Goal: Task Accomplishment & Management: Manage account settings

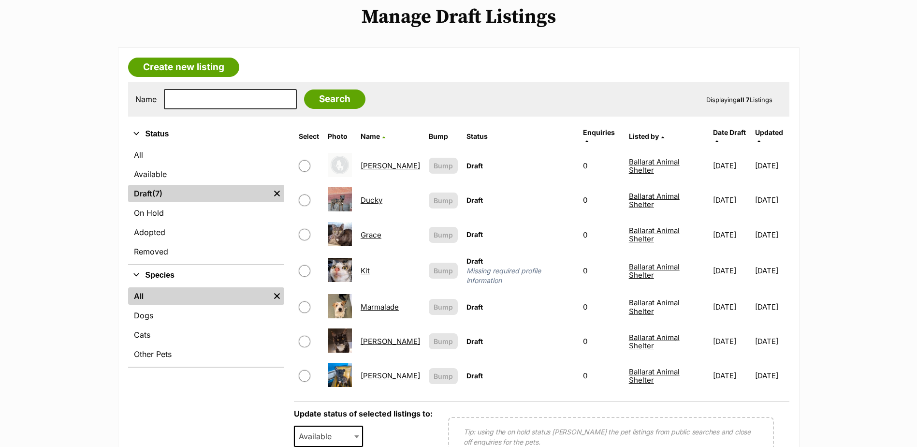
scroll to position [145, 0]
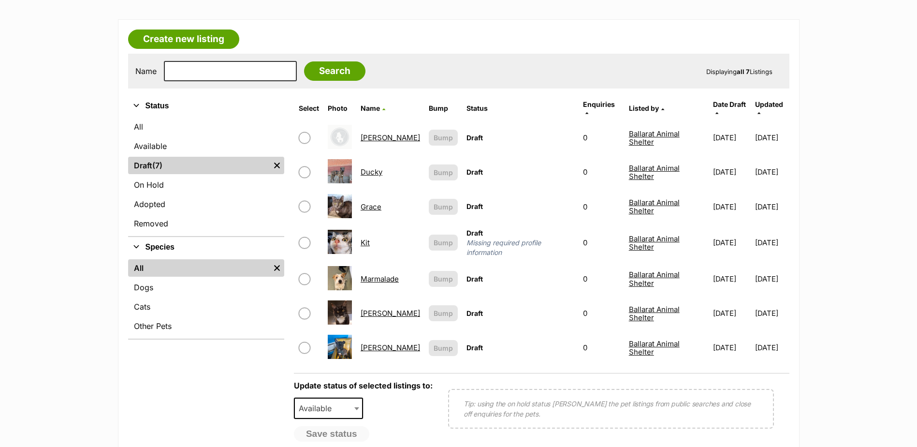
drag, startPoint x: 164, startPoint y: 287, endPoint x: 177, endPoint y: 248, distance: 41.6
click at [164, 287] on link "Dogs" at bounding box center [206, 286] width 156 height 17
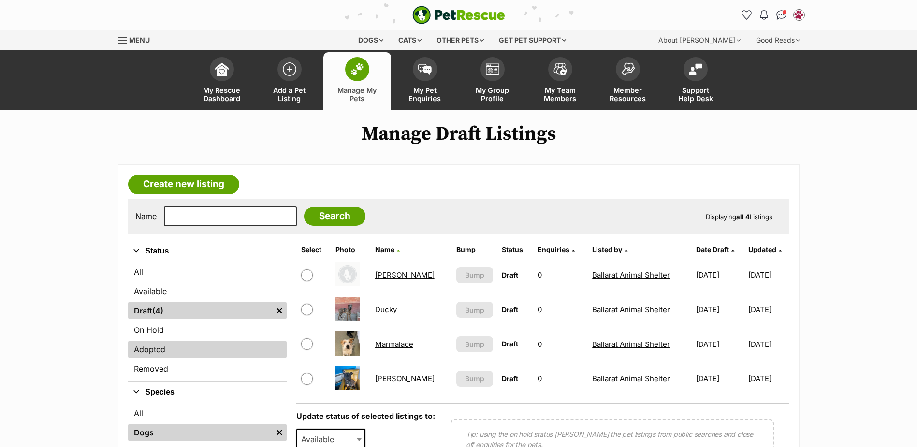
click at [171, 348] on link "Adopted" at bounding box center [207, 348] width 159 height 17
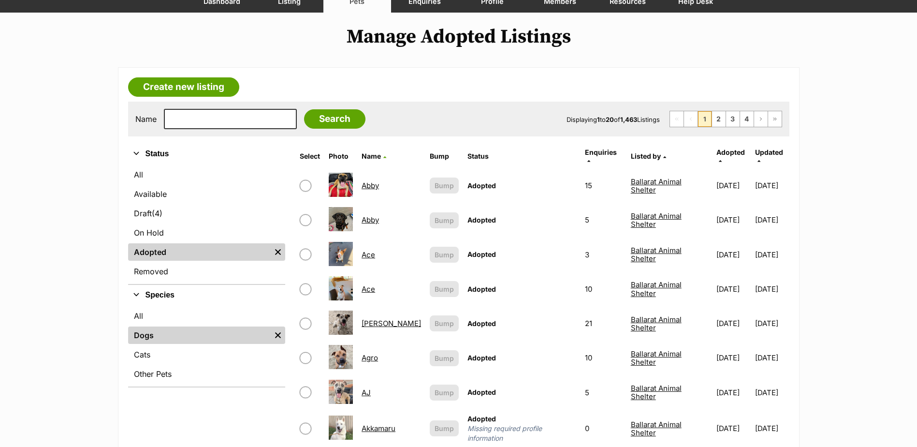
scroll to position [97, 0]
click at [265, 119] on input "text" at bounding box center [230, 119] width 133 height 20
type input "walter"
click at [304, 110] on input "Search" at bounding box center [334, 119] width 61 height 19
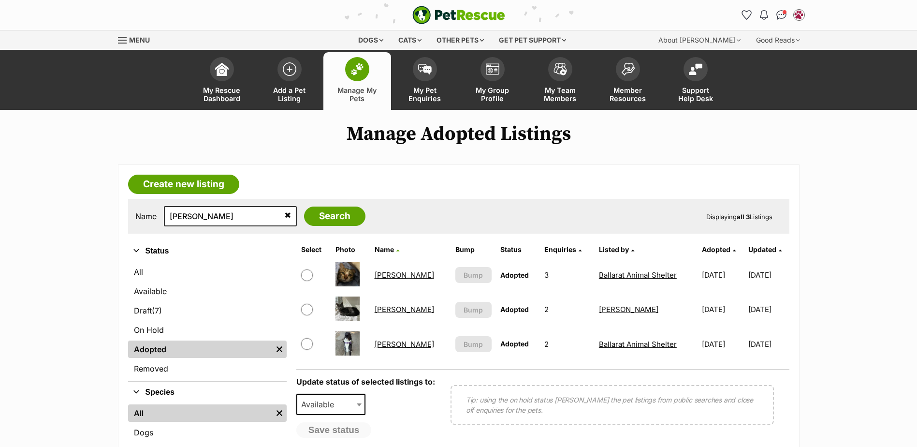
click at [384, 342] on link "Walter" at bounding box center [404, 343] width 59 height 9
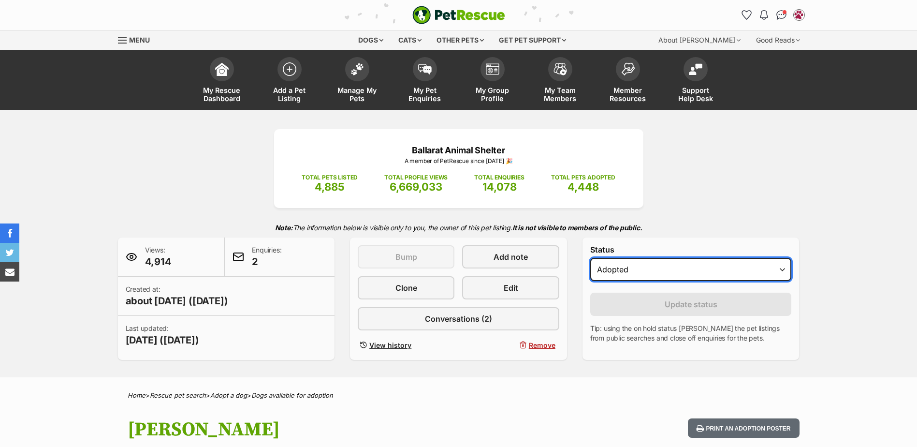
drag, startPoint x: 0, startPoint y: 0, endPoint x: 659, endPoint y: 276, distance: 714.4
click at [659, 276] on select "Draft - not available as listing has enquires Available On hold Adopted" at bounding box center [691, 269] width 202 height 23
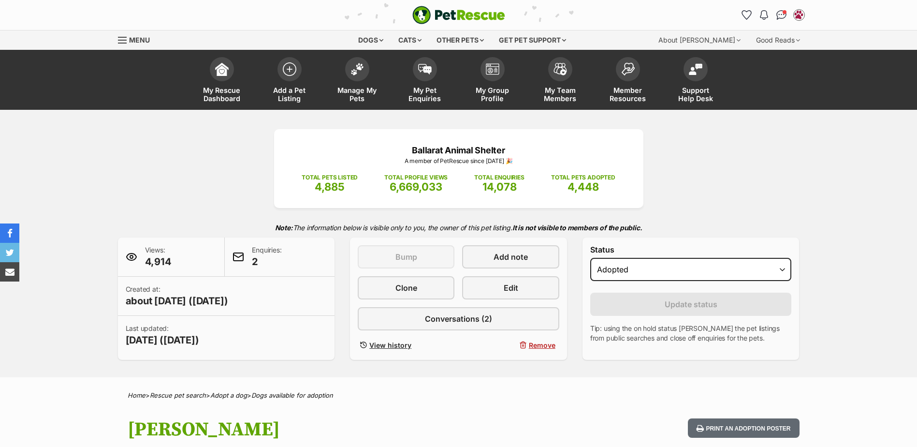
select select "on_hold"
click at [590, 258] on select "Draft - not available as listing has enquires Available On hold Adopted" at bounding box center [691, 269] width 202 height 23
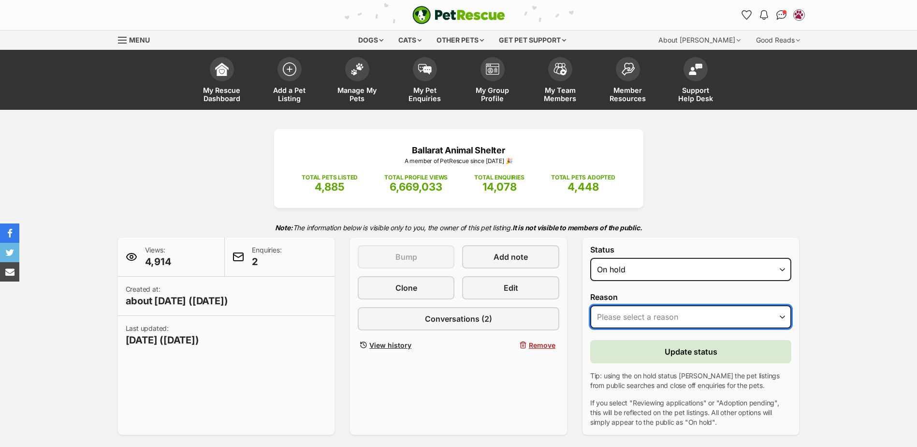
click at [631, 313] on select "Please select a reason Medical reasons Reviewing applications Adoption pending …" at bounding box center [691, 316] width 202 height 23
select select "other"
click at [590, 305] on select "Please select a reason Medical reasons Reviewing applications Adoption pending …" at bounding box center [691, 316] width 202 height 23
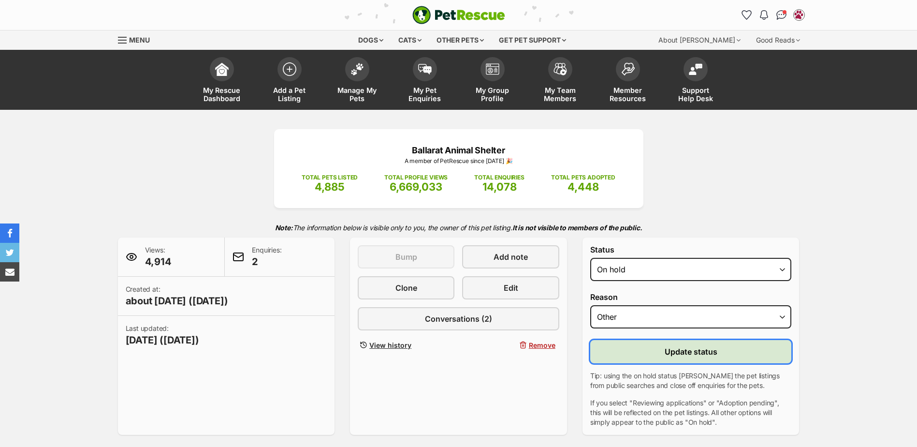
click at [643, 352] on button "Update status" at bounding box center [691, 351] width 202 height 23
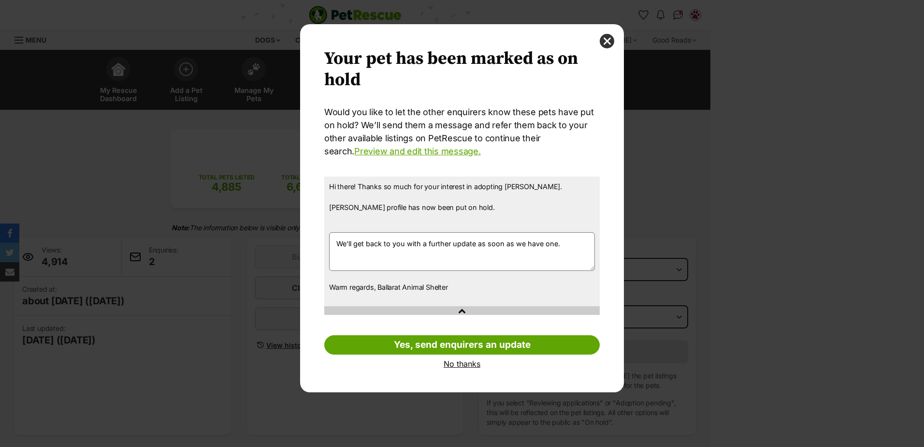
click at [461, 365] on link "No thanks" at bounding box center [462, 363] width 276 height 9
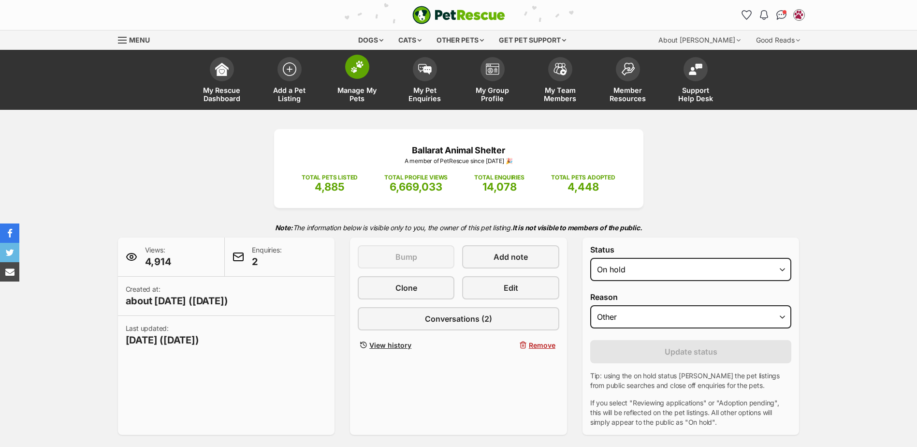
click at [359, 64] on img at bounding box center [357, 66] width 14 height 13
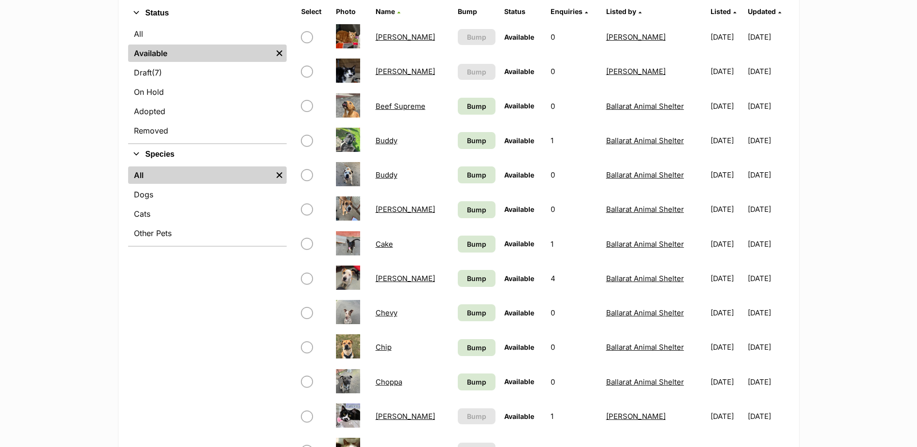
scroll to position [242, 0]
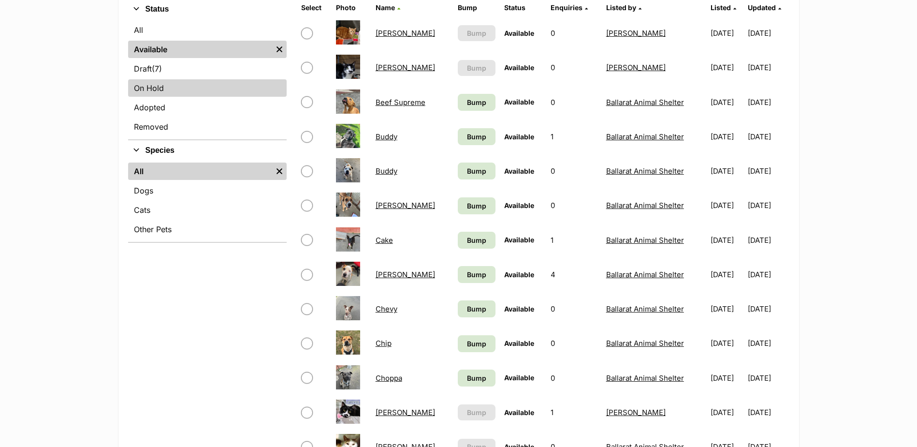
click at [167, 94] on link "On Hold" at bounding box center [207, 87] width 159 height 17
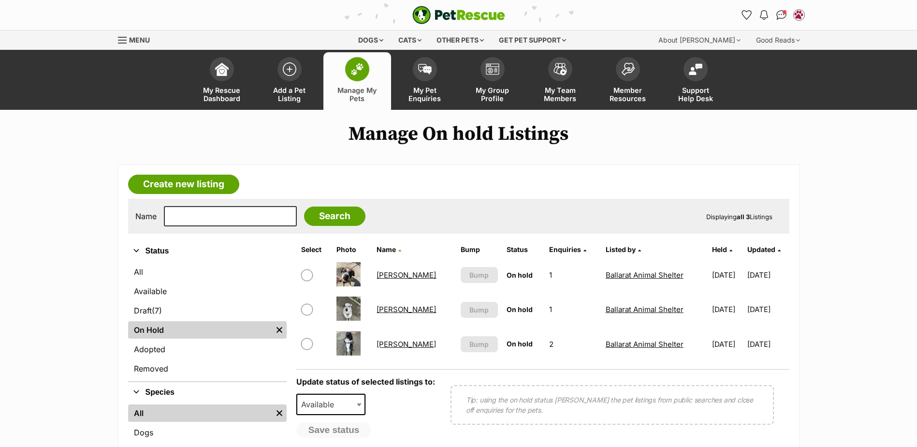
click at [393, 344] on link "[PERSON_NAME]" at bounding box center [406, 343] width 59 height 9
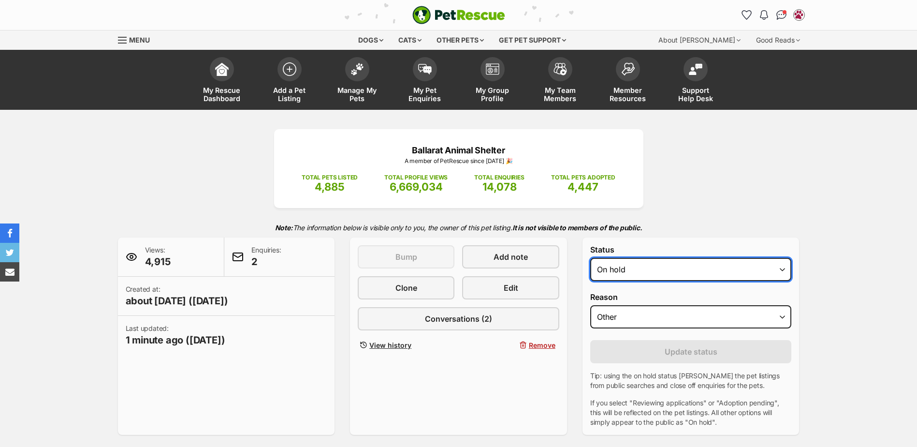
click at [641, 273] on select "Draft - not available as listing has enquires Available On hold Adopted" at bounding box center [691, 269] width 202 height 23
select select "active"
click at [590, 258] on select "Draft - not available as listing has enquires Available On hold Adopted" at bounding box center [691, 269] width 202 height 23
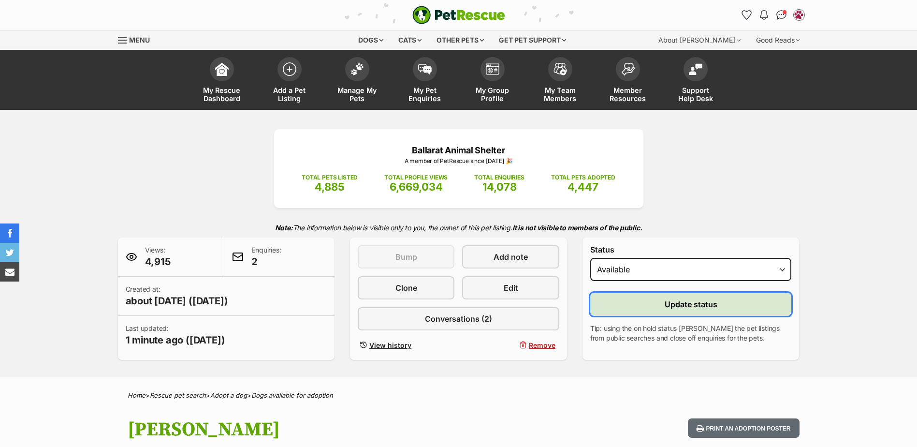
click at [644, 305] on button "Update status" at bounding box center [691, 303] width 202 height 23
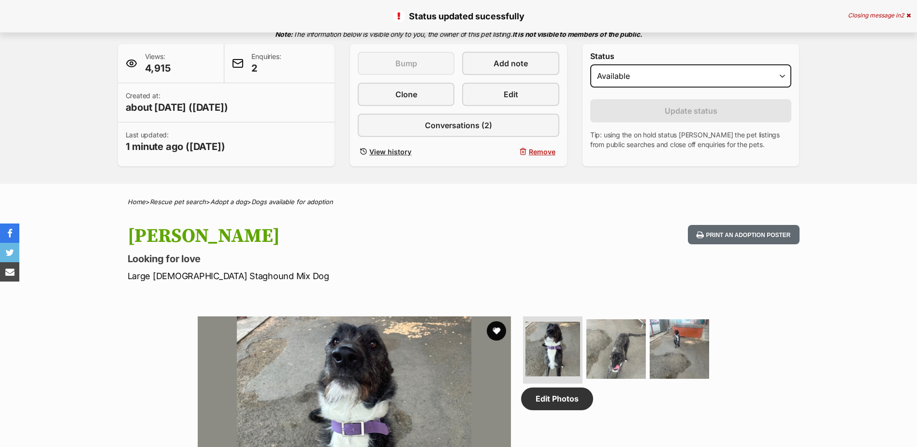
scroll to position [435, 0]
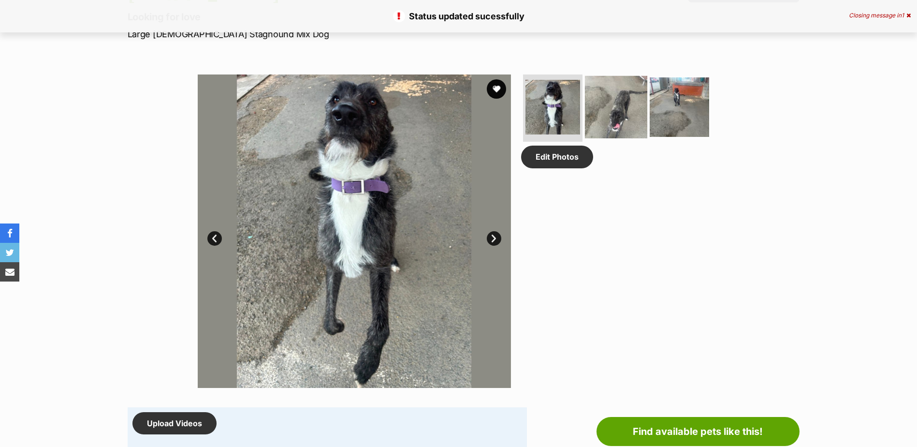
click at [606, 115] on img at bounding box center [616, 106] width 62 height 62
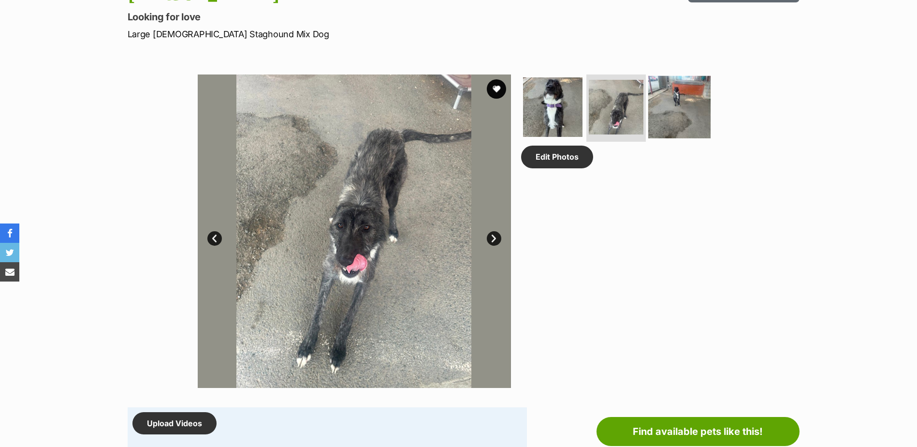
click at [676, 118] on img at bounding box center [679, 106] width 62 height 62
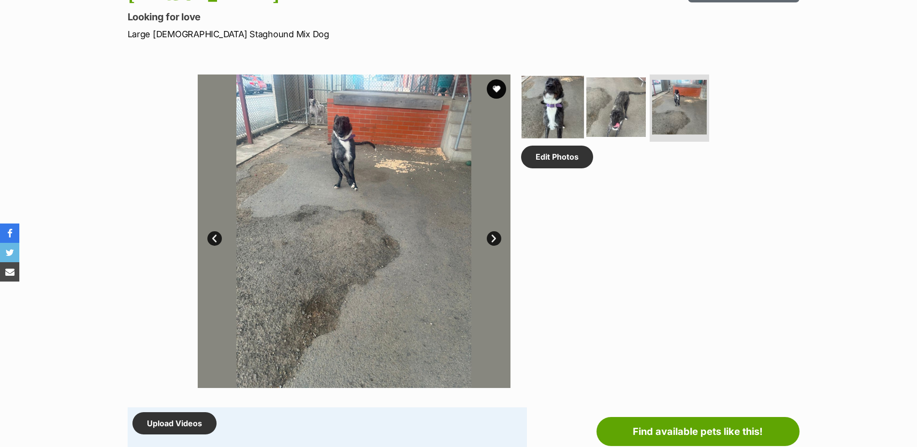
click at [558, 105] on img at bounding box center [553, 106] width 62 height 62
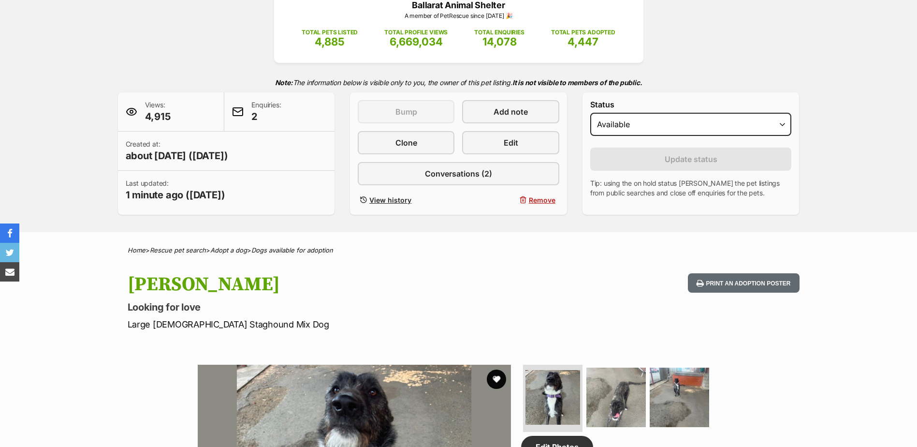
scroll to position [0, 0]
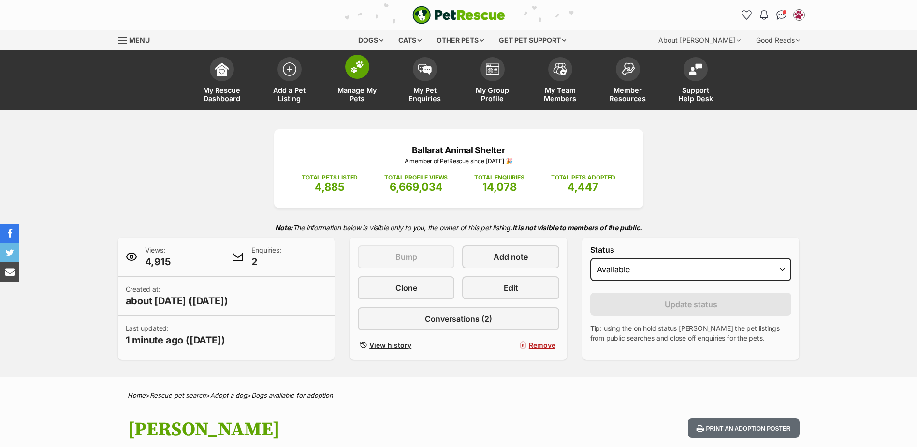
click at [369, 76] on link "Manage My Pets" at bounding box center [357, 81] width 68 height 58
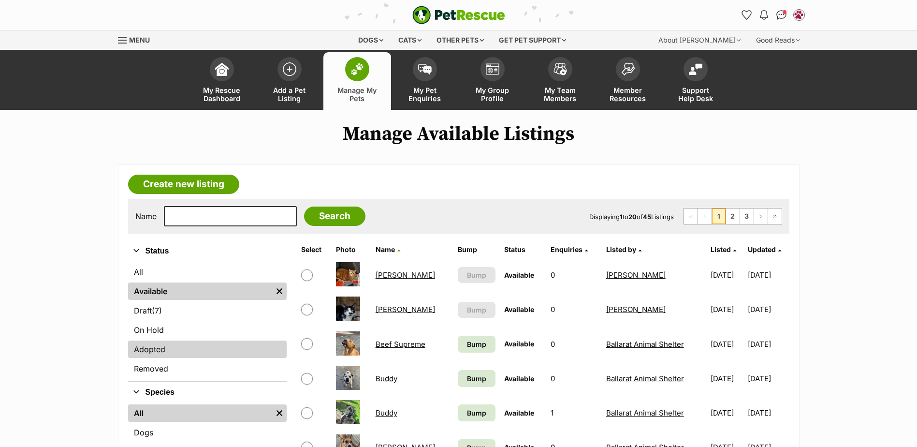
scroll to position [97, 0]
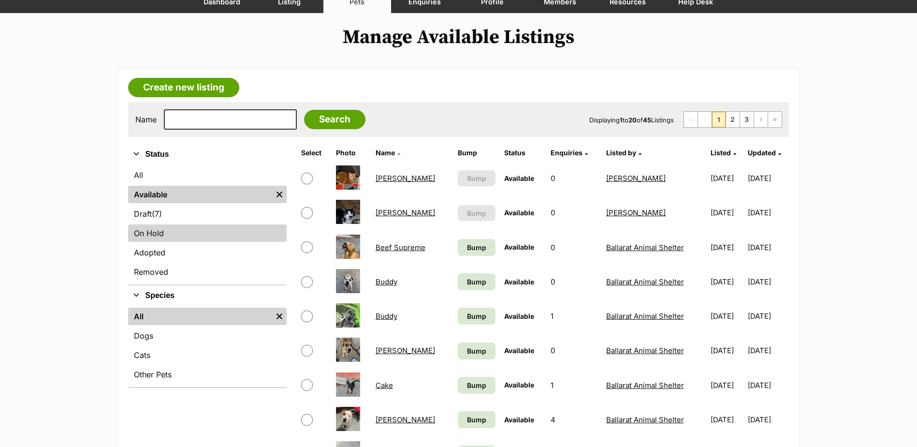
click at [164, 232] on link "On Hold" at bounding box center [207, 232] width 159 height 17
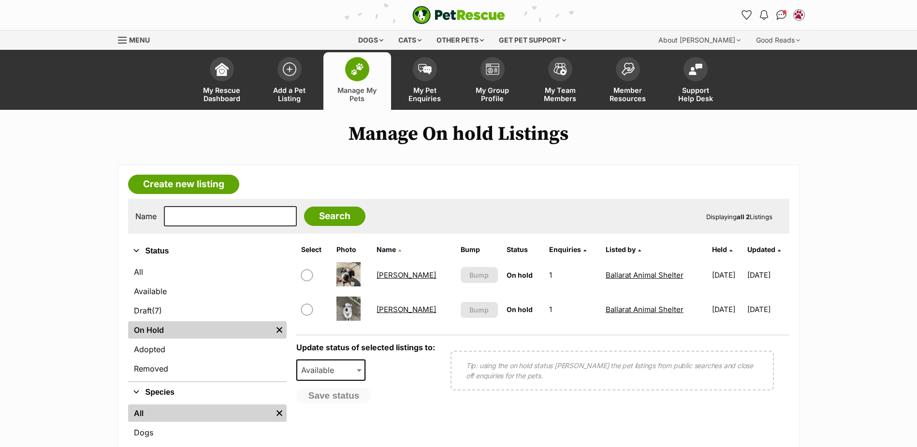
click at [392, 310] on link "[PERSON_NAME]" at bounding box center [406, 309] width 59 height 9
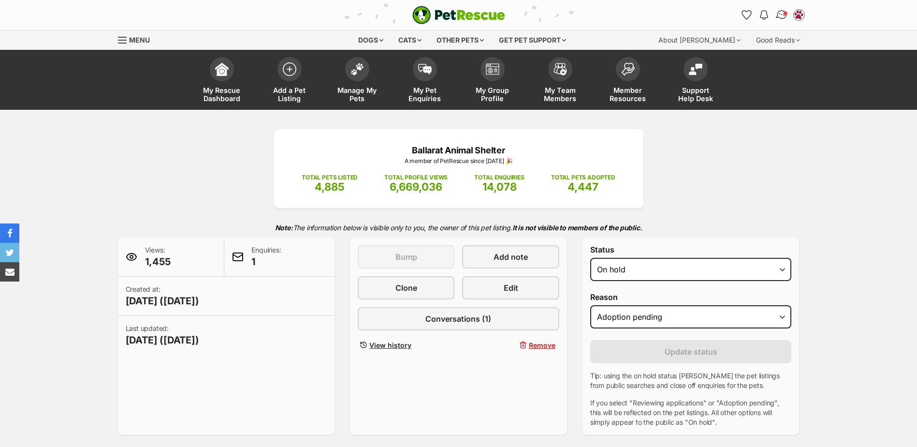
click at [776, 17] on img "Conversations" at bounding box center [781, 15] width 13 height 13
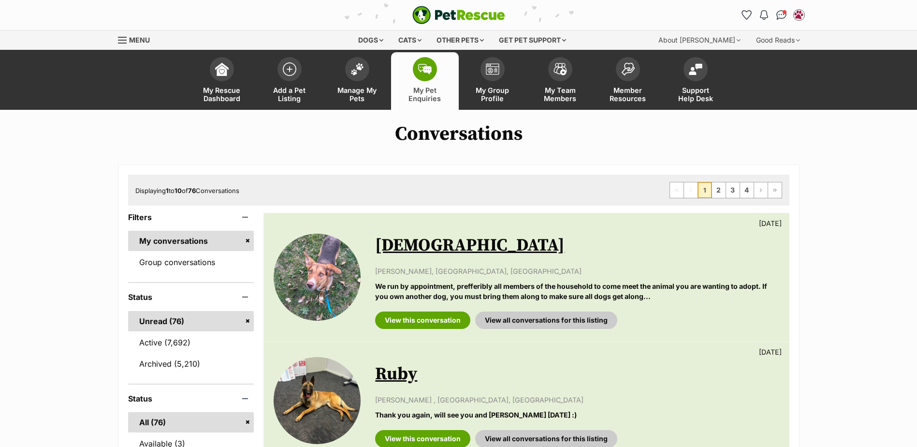
click at [399, 245] on link "[DEMOGRAPHIC_DATA]" at bounding box center [469, 245] width 189 height 22
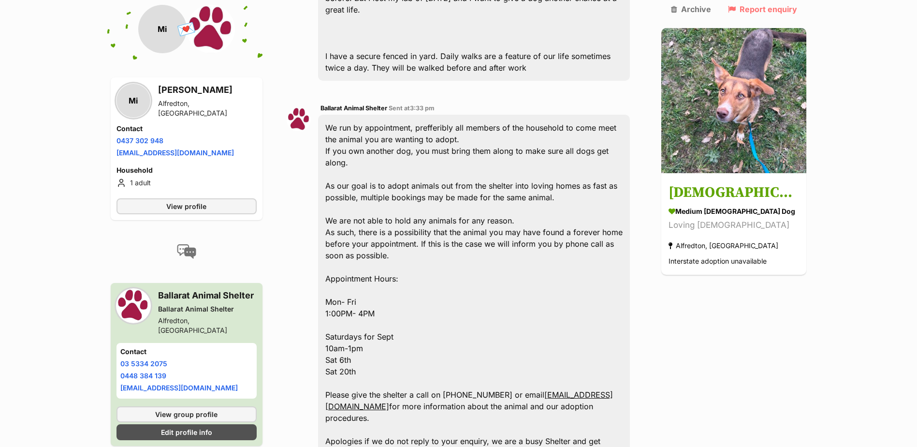
scroll to position [390, 0]
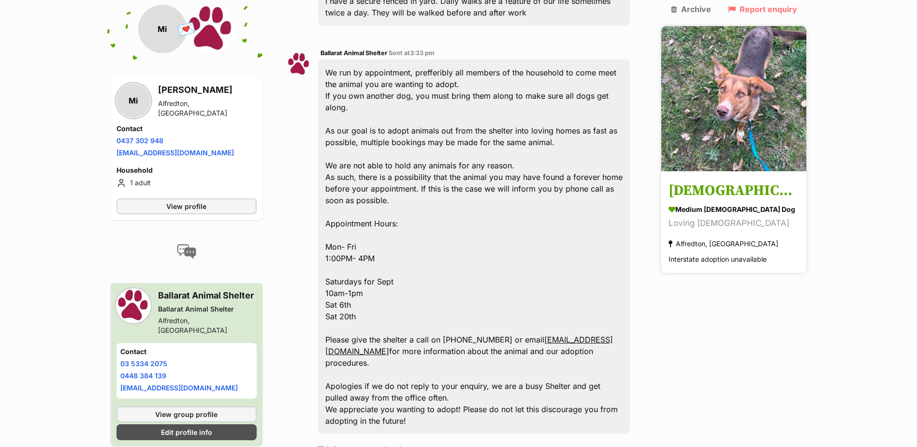
click at [752, 212] on section "medium female Dog Loving Lady Alfredton, VIC Interstate adoption unavailable" at bounding box center [734, 234] width 131 height 61
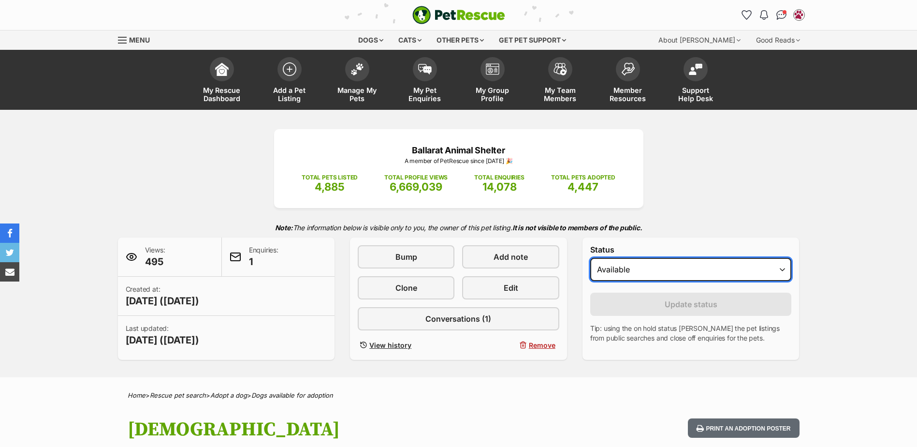
drag, startPoint x: 730, startPoint y: 262, endPoint x: 713, endPoint y: 273, distance: 20.2
click at [730, 262] on select "Draft - not available as listing has enquires Available On hold Adopted" at bounding box center [691, 269] width 202 height 23
click at [590, 258] on select "Draft - not available as listing has enquires Available On hold Adopted" at bounding box center [691, 269] width 202 height 23
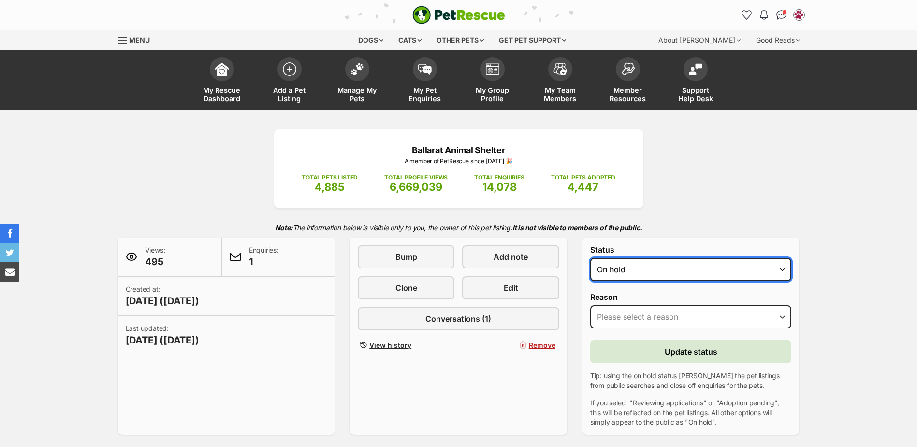
click at [622, 274] on select "Draft - not available as listing has enquires Available On hold Adopted" at bounding box center [691, 269] width 202 height 23
select select "rehomed"
click at [590, 258] on select "Draft - not available as listing has enquires Available On hold Adopted" at bounding box center [691, 269] width 202 height 23
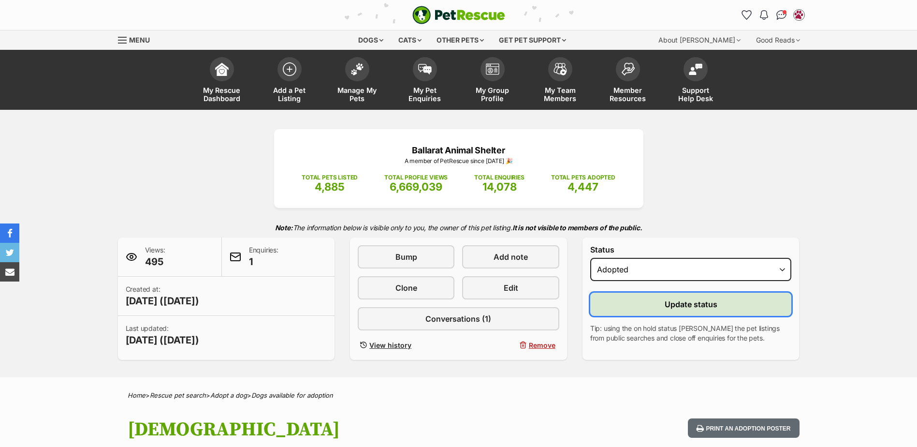
click at [632, 305] on button "Update status" at bounding box center [691, 303] width 202 height 23
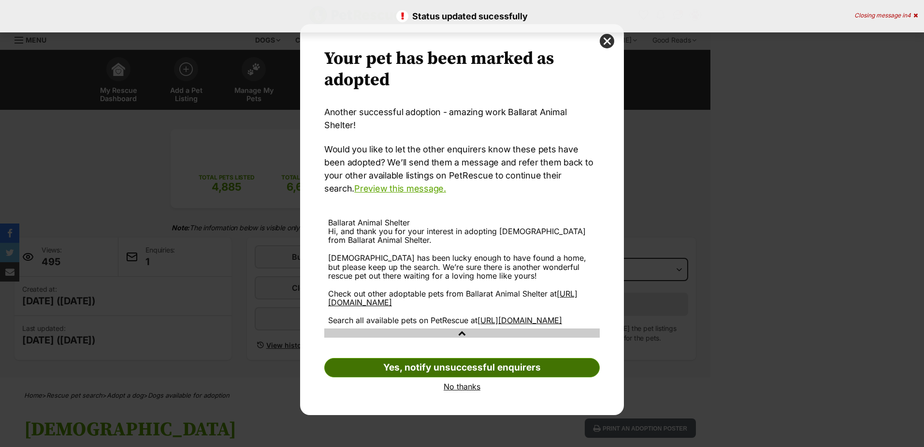
click at [466, 359] on link "Yes, notify unsuccessful enquirers" at bounding box center [462, 367] width 276 height 19
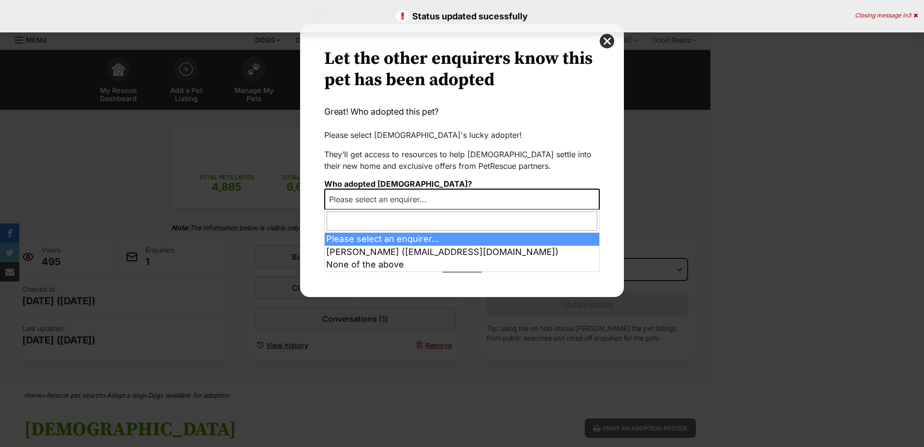
click at [393, 200] on span "Please select an enquirer..." at bounding box center [380, 199] width 111 height 14
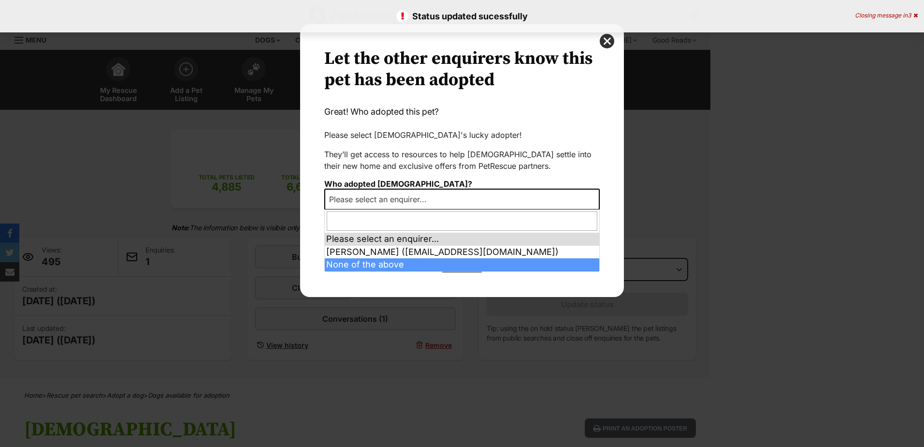
select select "other"
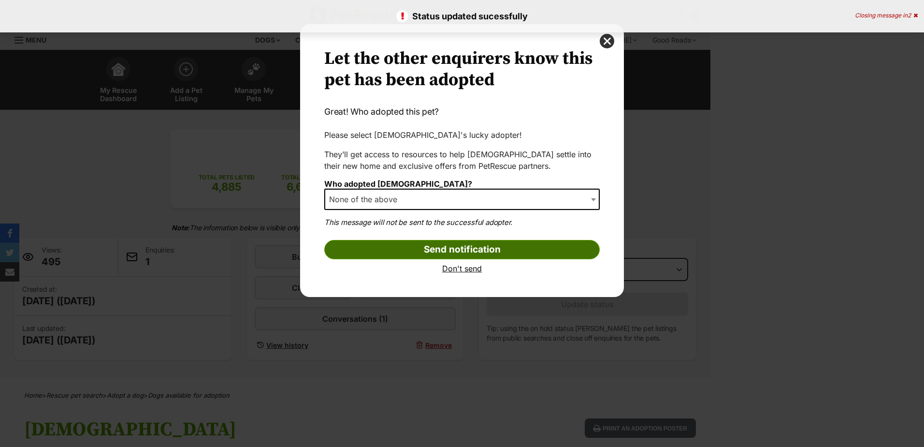
click at [393, 245] on input "Send notification" at bounding box center [462, 249] width 276 height 19
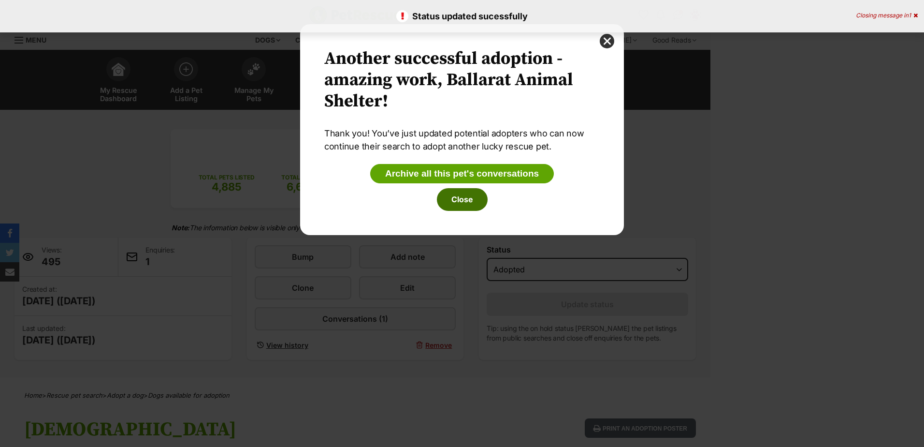
click at [464, 195] on button "Close" at bounding box center [462, 199] width 51 height 22
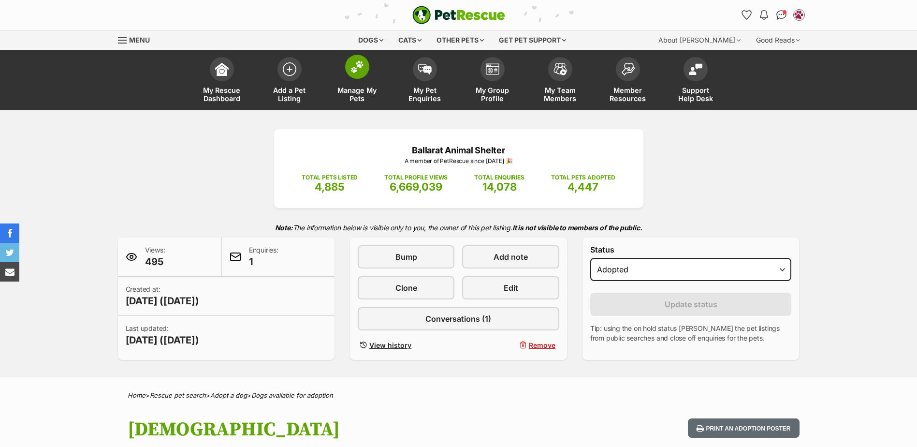
click at [359, 66] on img at bounding box center [357, 66] width 14 height 13
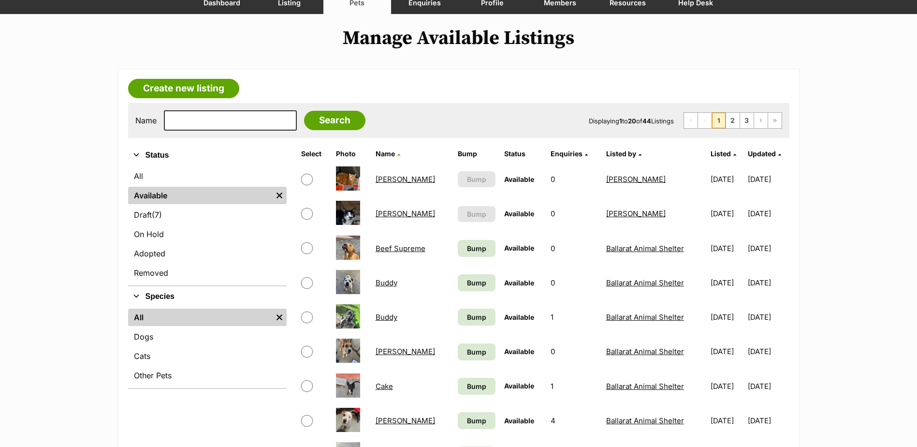
scroll to position [97, 0]
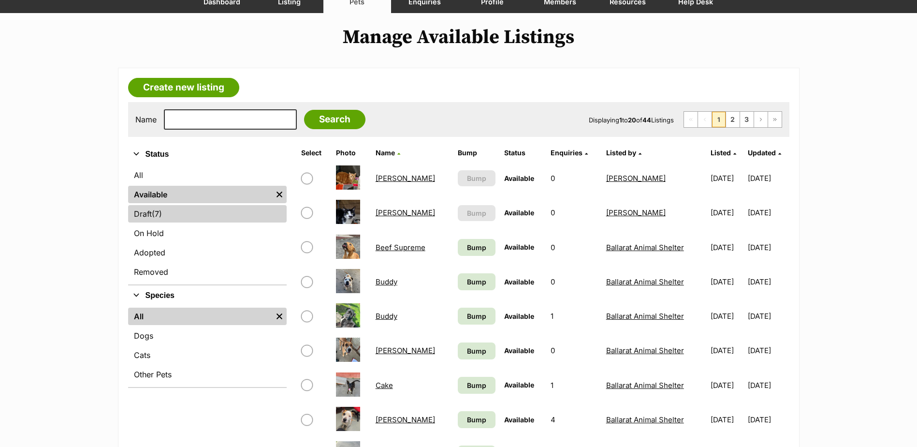
click at [168, 212] on link "Draft (7) Items" at bounding box center [207, 213] width 159 height 17
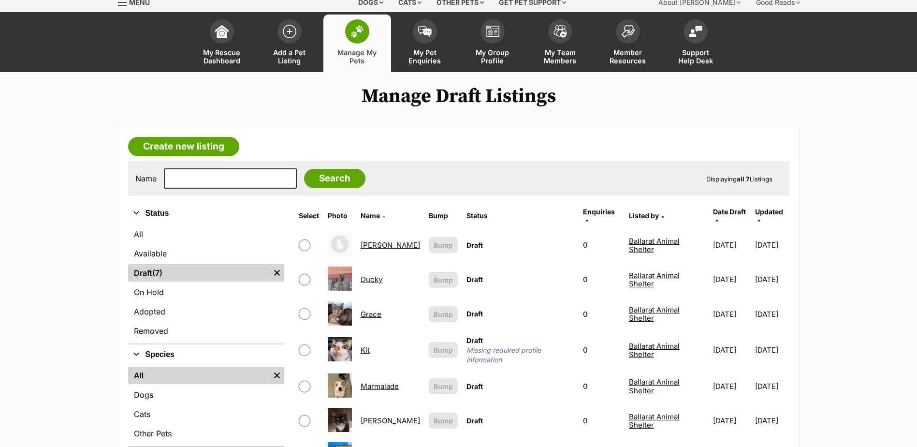
scroll to position [97, 0]
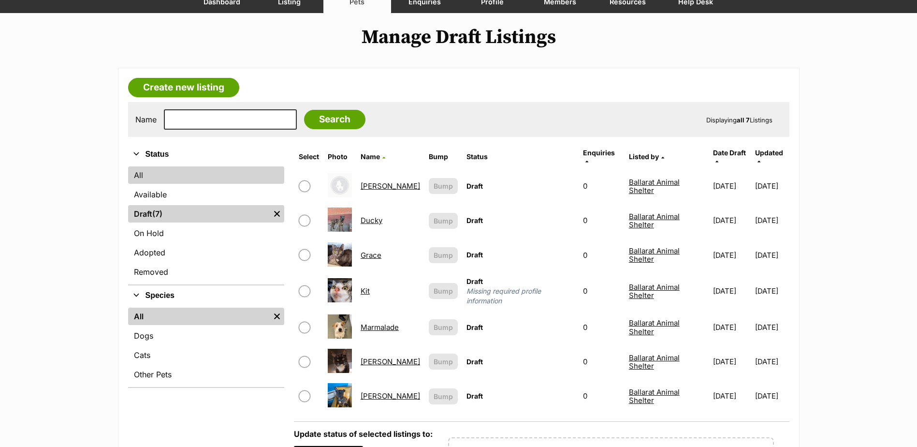
click at [182, 169] on link "All" at bounding box center [206, 174] width 156 height 17
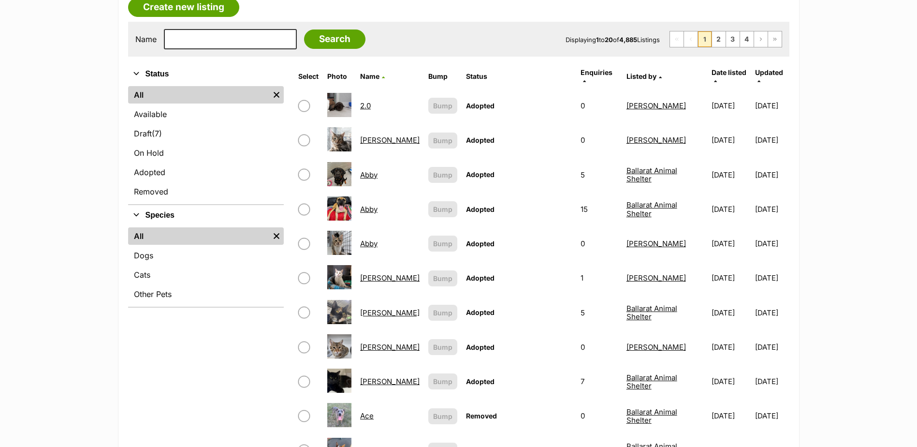
scroll to position [193, 0]
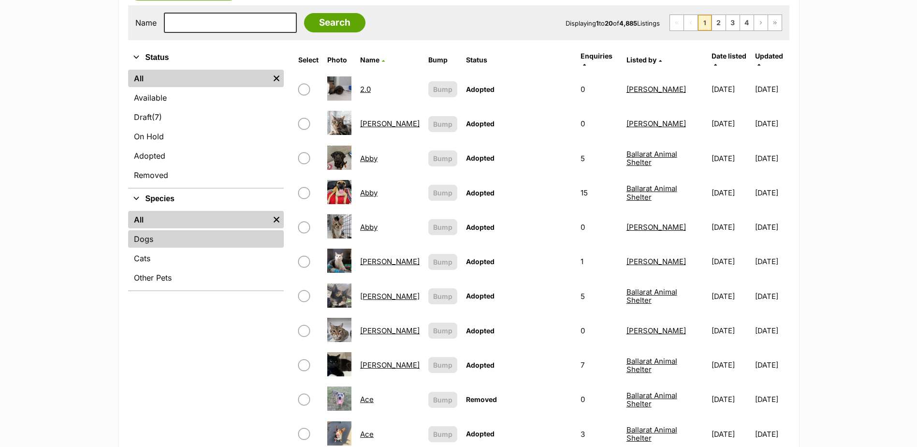
click at [151, 238] on link "Dogs" at bounding box center [206, 238] width 156 height 17
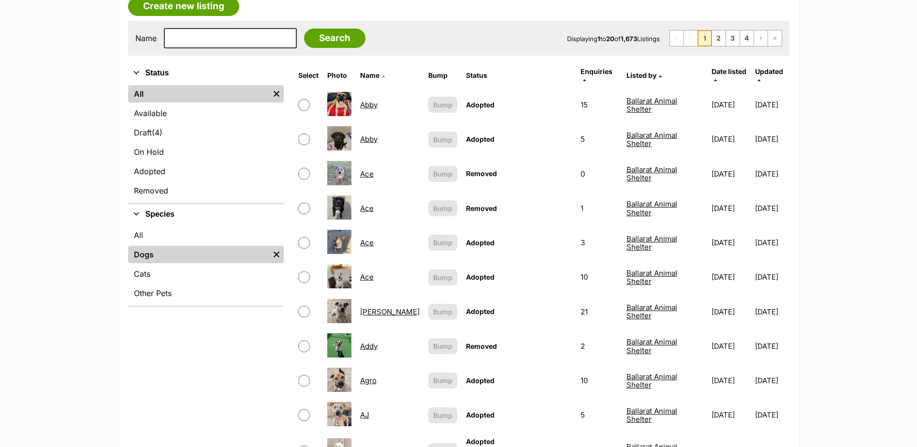
scroll to position [193, 0]
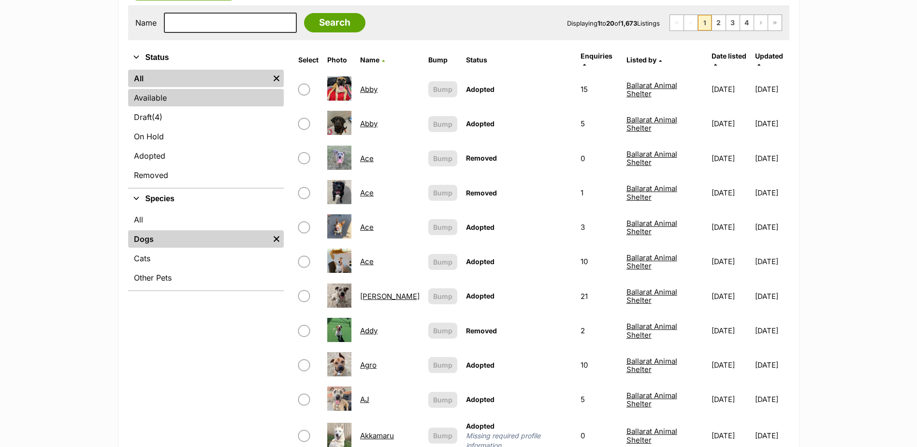
click at [165, 102] on link "Available" at bounding box center [206, 97] width 156 height 17
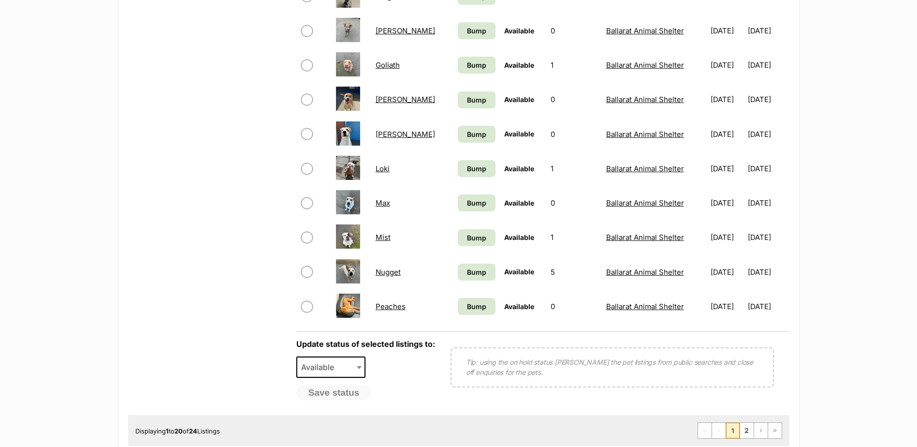
scroll to position [628, 0]
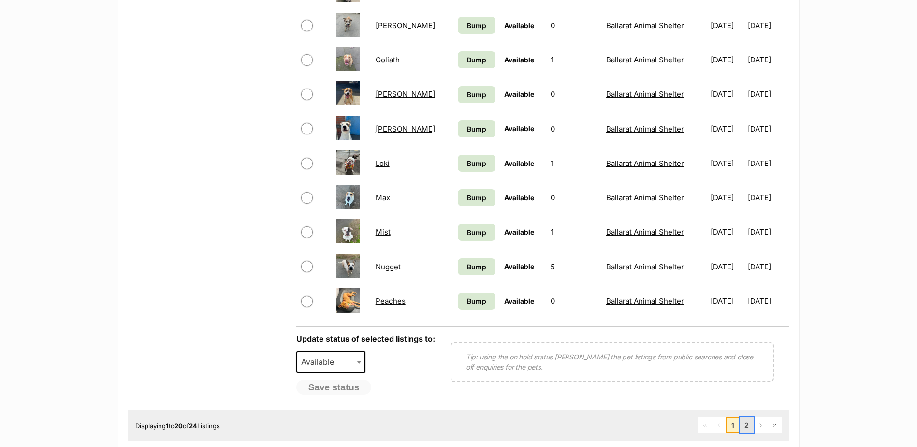
click at [743, 428] on link "2" at bounding box center [747, 424] width 14 height 15
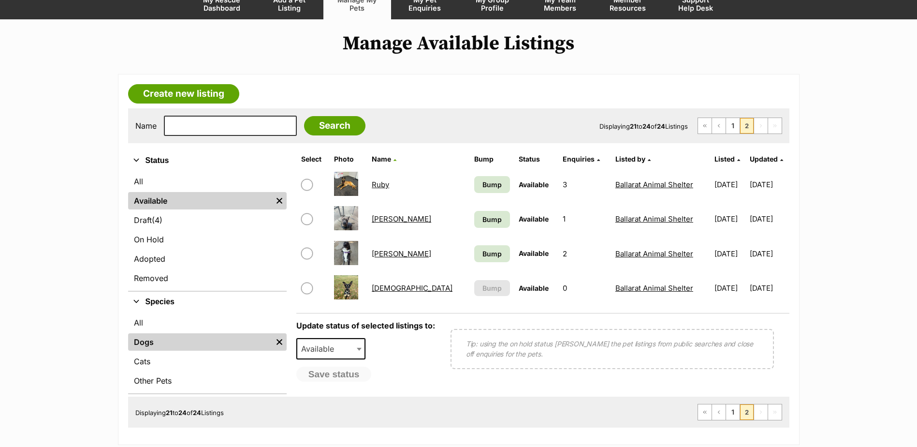
scroll to position [97, 0]
